Goal: Find specific page/section

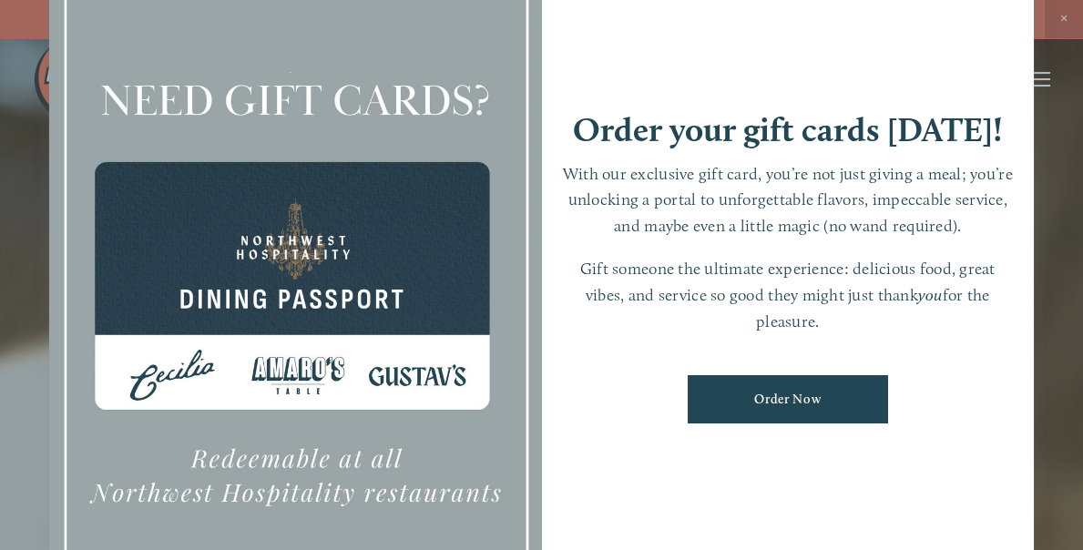
click at [278, 372] on div at bounding box center [295, 275] width 493 height 689
click at [334, 366] on div at bounding box center [295, 275] width 493 height 689
click at [434, 157] on div at bounding box center [295, 275] width 493 height 689
click at [434, 156] on div at bounding box center [295, 275] width 493 height 689
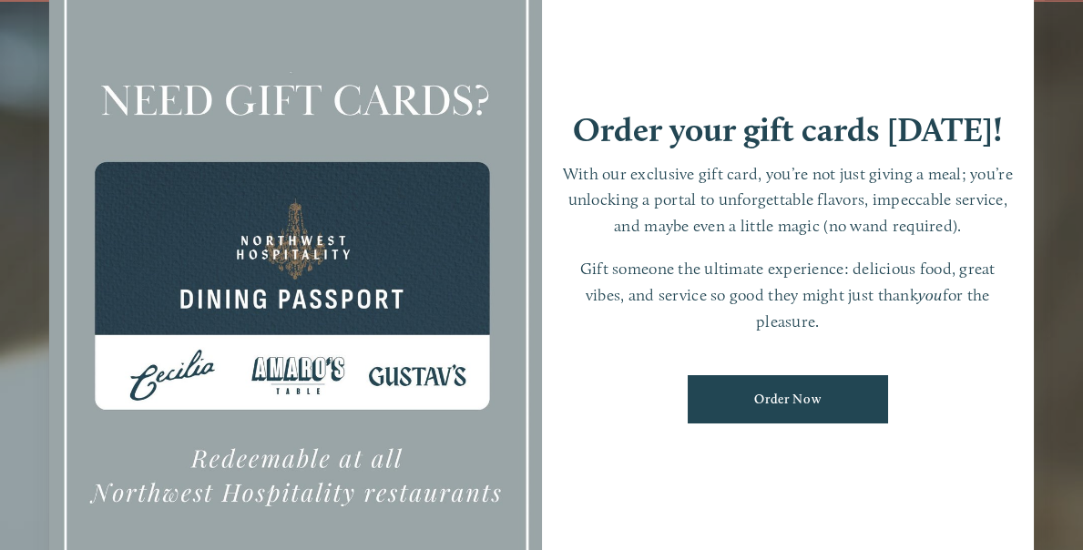
click at [434, 155] on div at bounding box center [295, 275] width 493 height 689
click at [327, 475] on div at bounding box center [295, 275] width 493 height 689
click at [328, 474] on div at bounding box center [295, 275] width 493 height 689
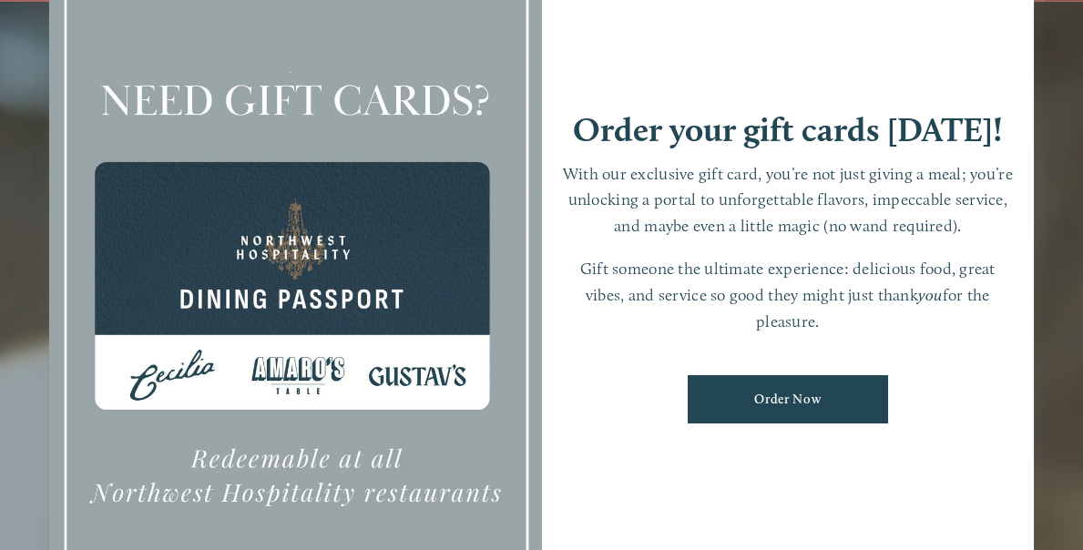
click at [328, 474] on div at bounding box center [295, 275] width 493 height 689
click at [331, 474] on div at bounding box center [295, 275] width 493 height 689
click at [335, 475] on div at bounding box center [295, 275] width 493 height 689
click at [352, 466] on div at bounding box center [295, 275] width 493 height 689
click at [25, 158] on div at bounding box center [541, 275] width 1083 height 550
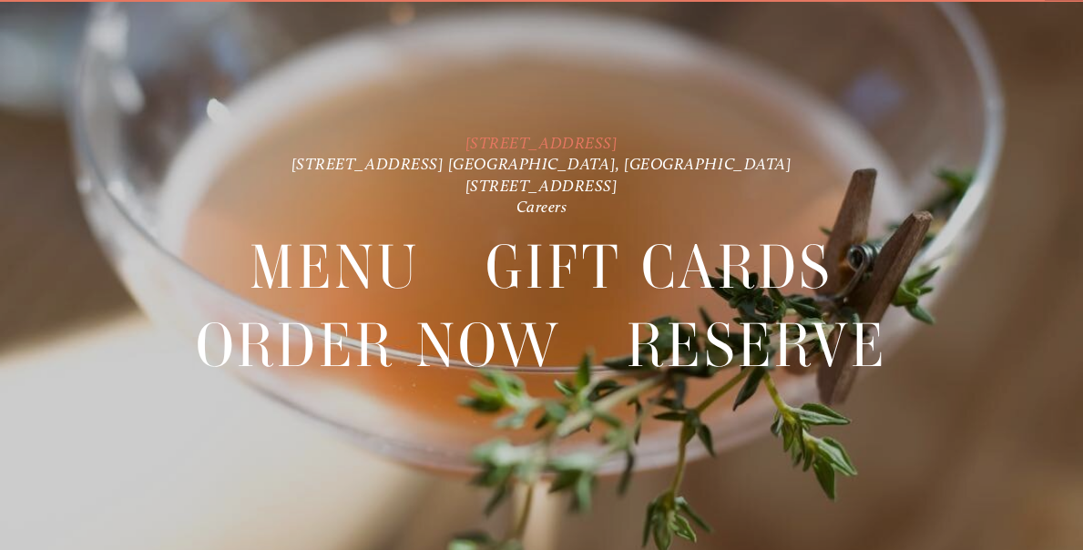
click at [479, 143] on link "[STREET_ADDRESS]" at bounding box center [541, 142] width 153 height 19
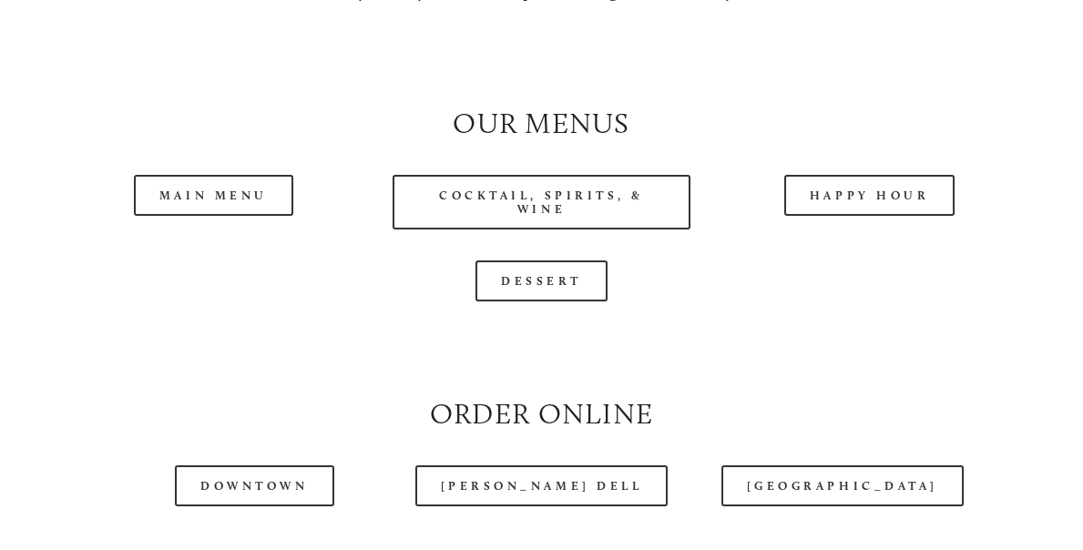
scroll to position [1645, 0]
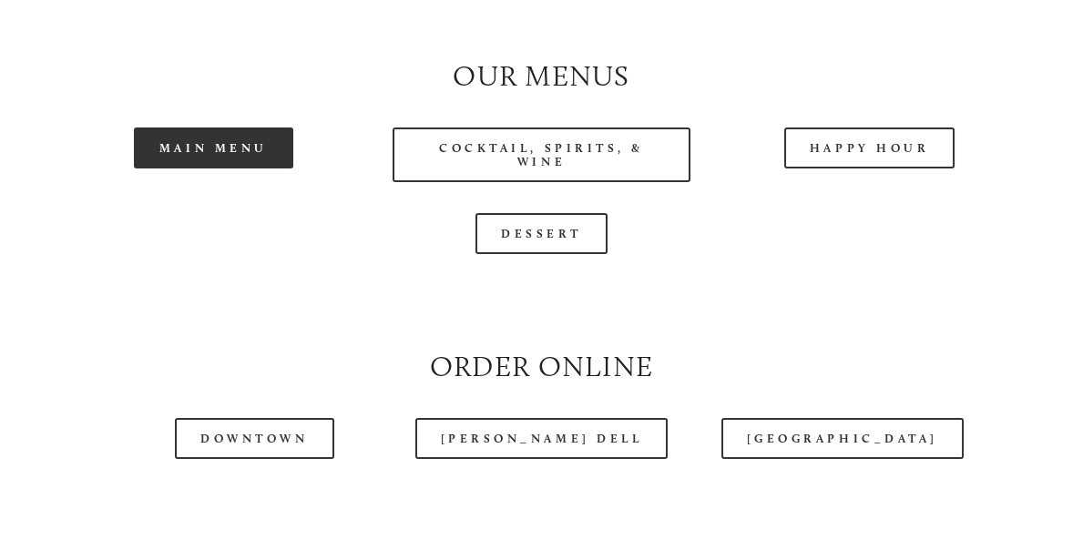
click at [209, 168] on link "Main Menu" at bounding box center [213, 147] width 159 height 41
